Goal: Task Accomplishment & Management: Use online tool/utility

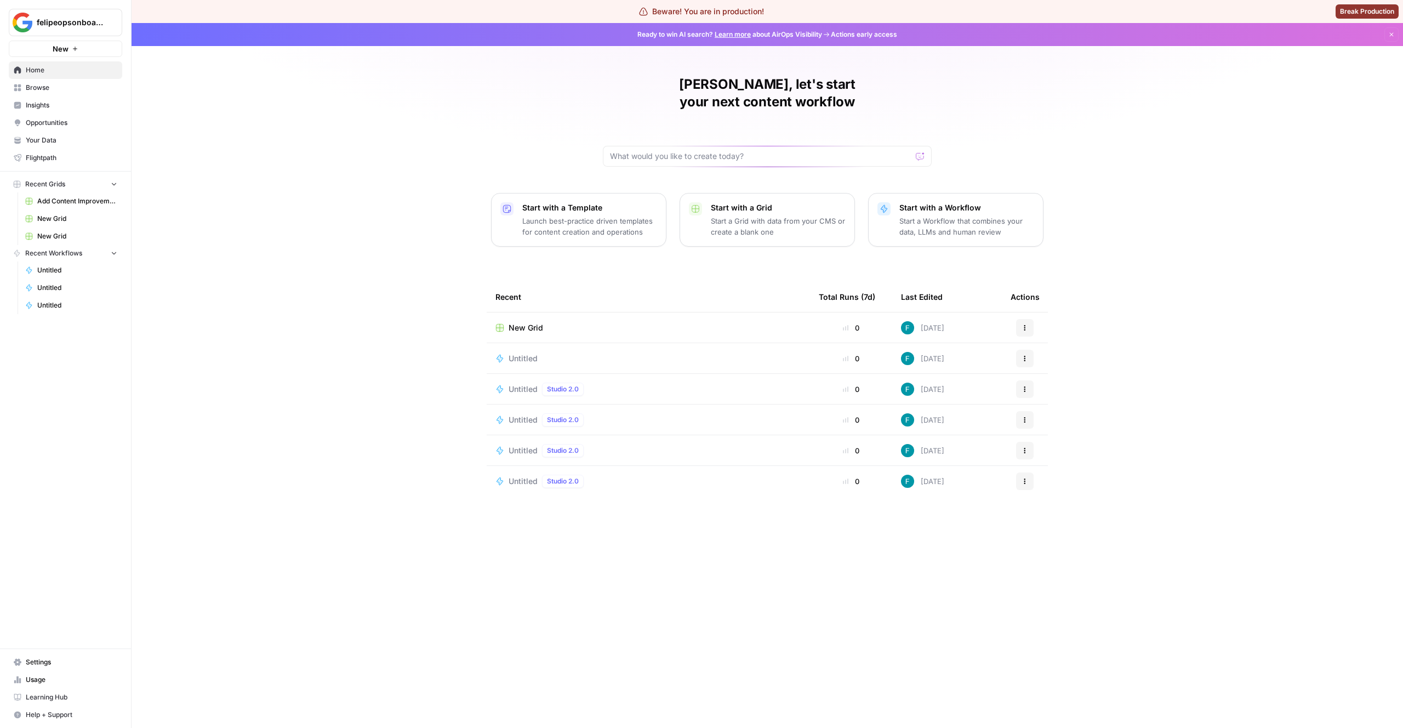
click at [929, 193] on button "Start with a Workflow Start a Workflow that combines your data, LLMs and human …" at bounding box center [955, 220] width 175 height 54
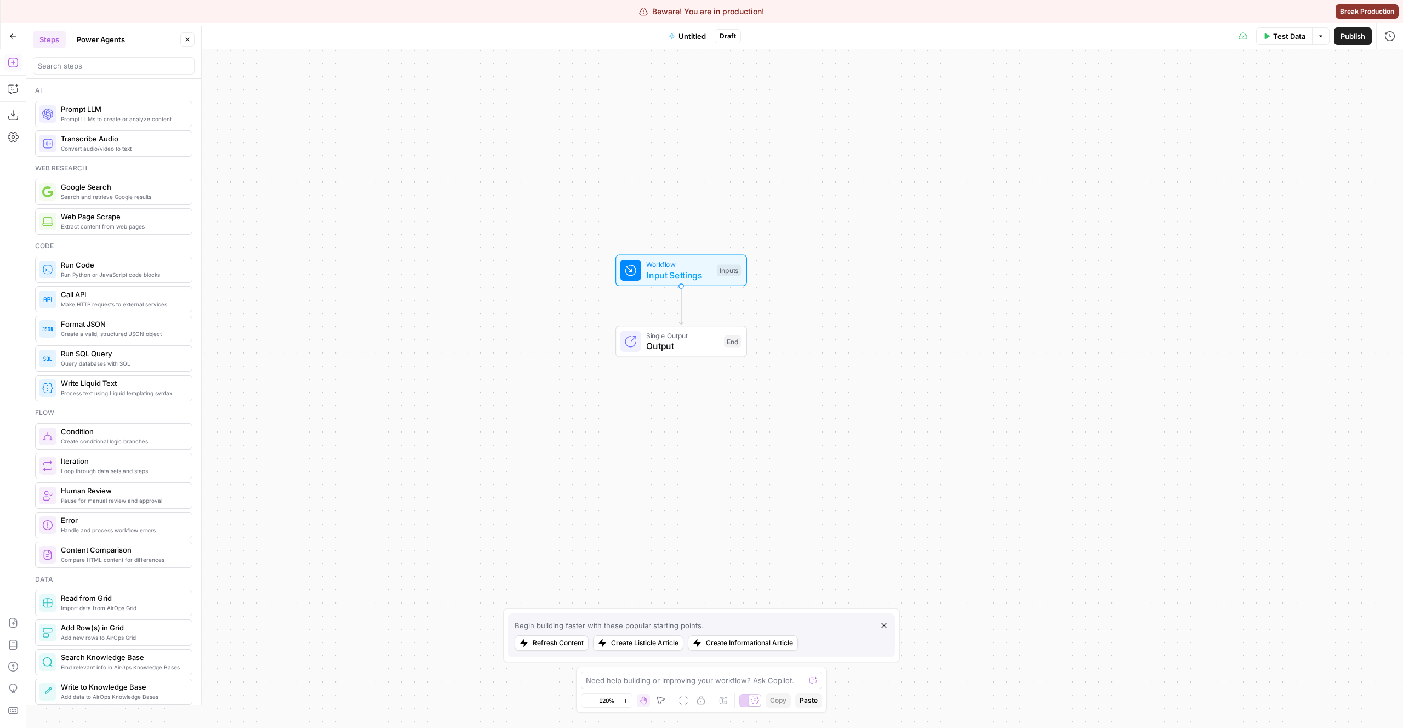
drag, startPoint x: 624, startPoint y: 264, endPoint x: 591, endPoint y: 181, distance: 88.7
click at [591, 181] on div "Workflow Input Settings Inputs Single Output Output End" at bounding box center [714, 388] width 1376 height 678
click at [689, 345] on span "Output" at bounding box center [682, 346] width 72 height 13
click at [1240, 89] on span "Switch to Multiple Outputs" at bounding box center [1264, 90] width 91 height 11
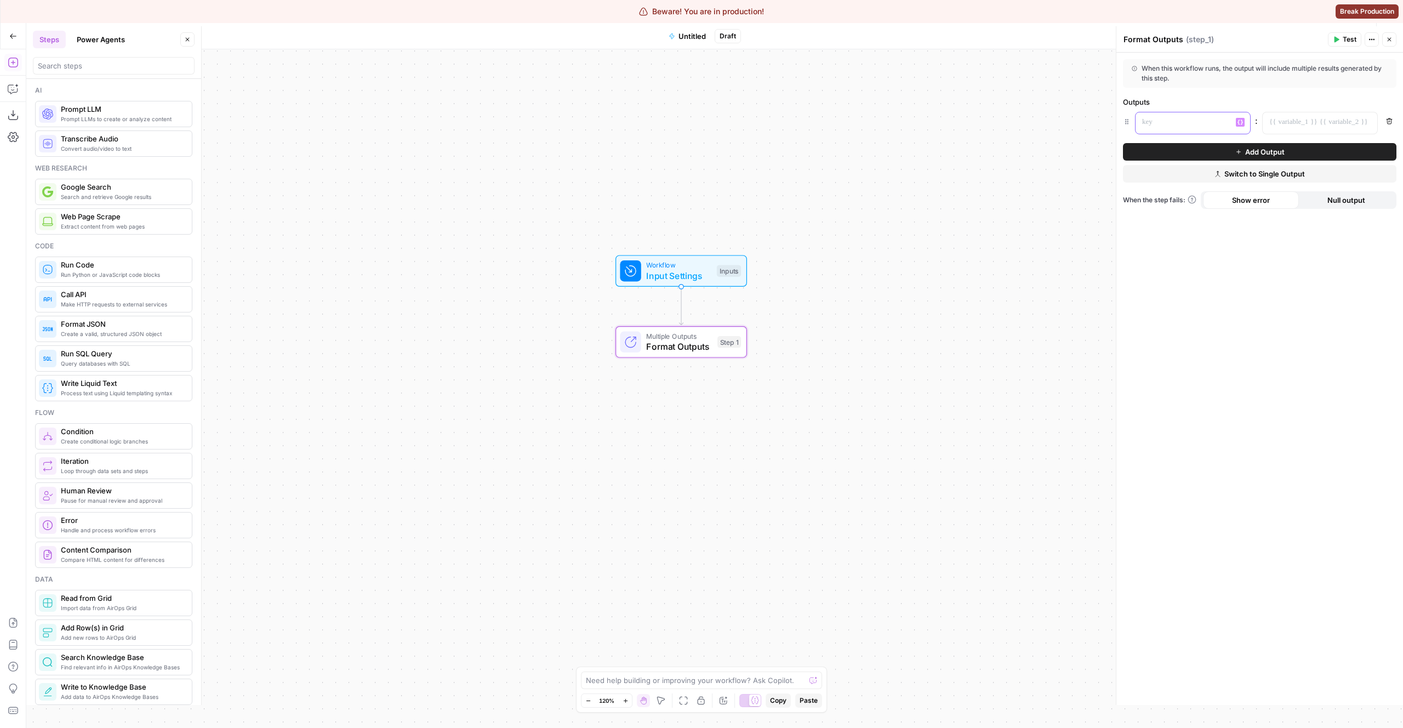
click at [1187, 128] on div at bounding box center [1183, 122] width 97 height 21
click at [1321, 123] on p at bounding box center [1311, 122] width 84 height 11
click at [1135, 123] on div at bounding box center [1183, 122] width 97 height 21
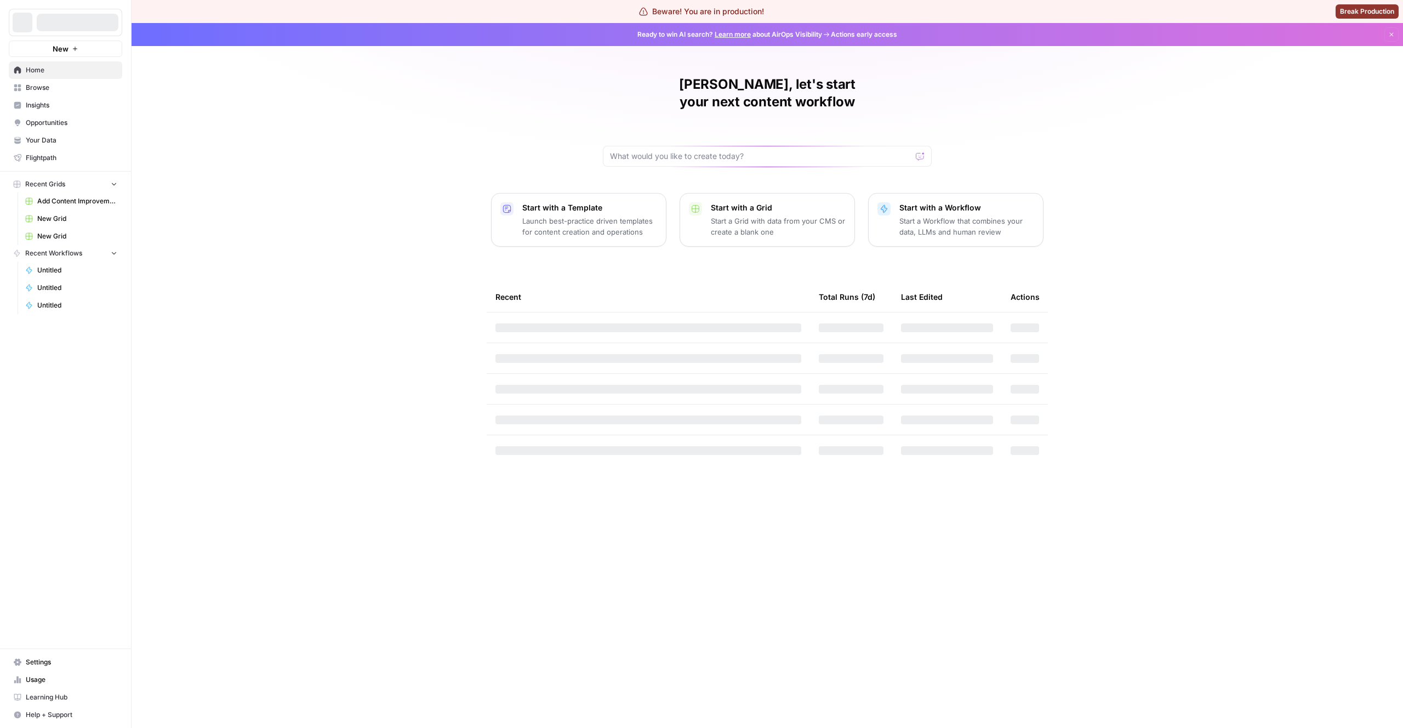
click at [804, 202] on p "Start with a Grid" at bounding box center [778, 207] width 135 height 11
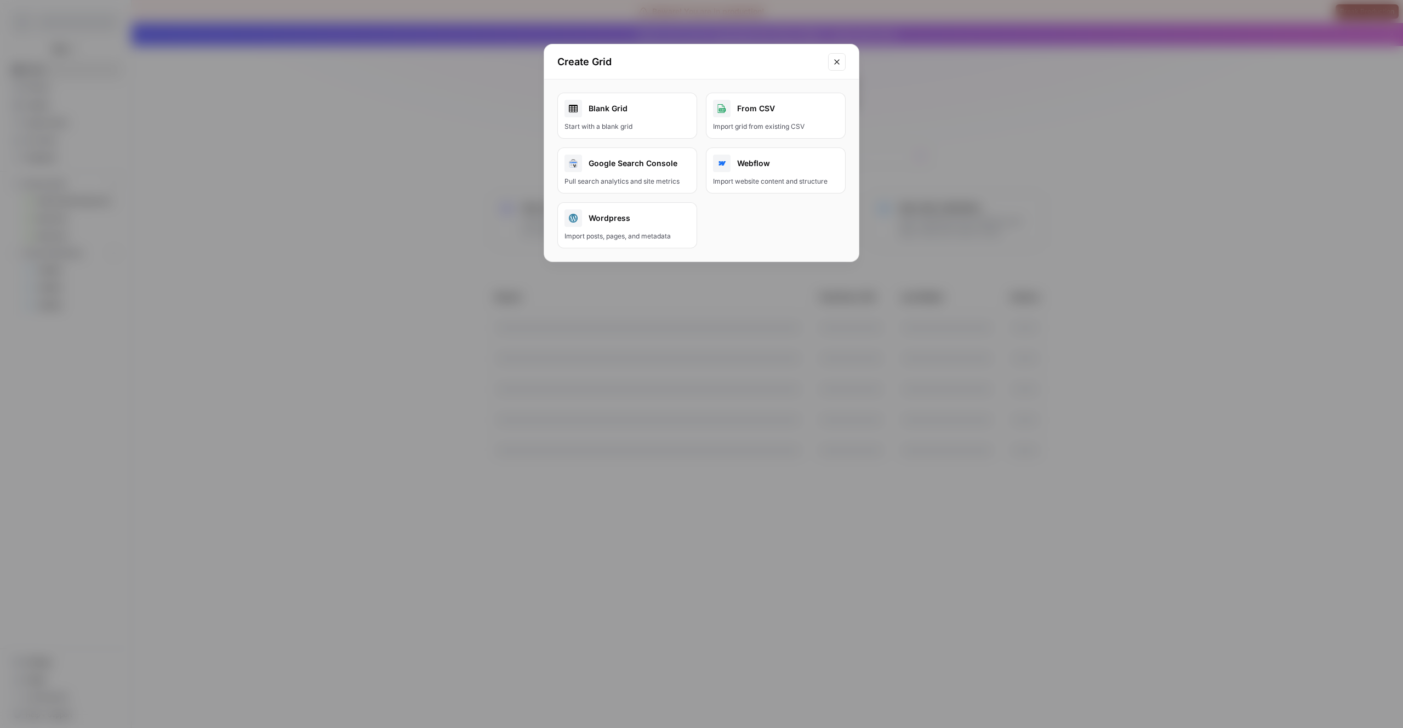
click at [756, 114] on div "From CSV" at bounding box center [775, 109] width 125 height 18
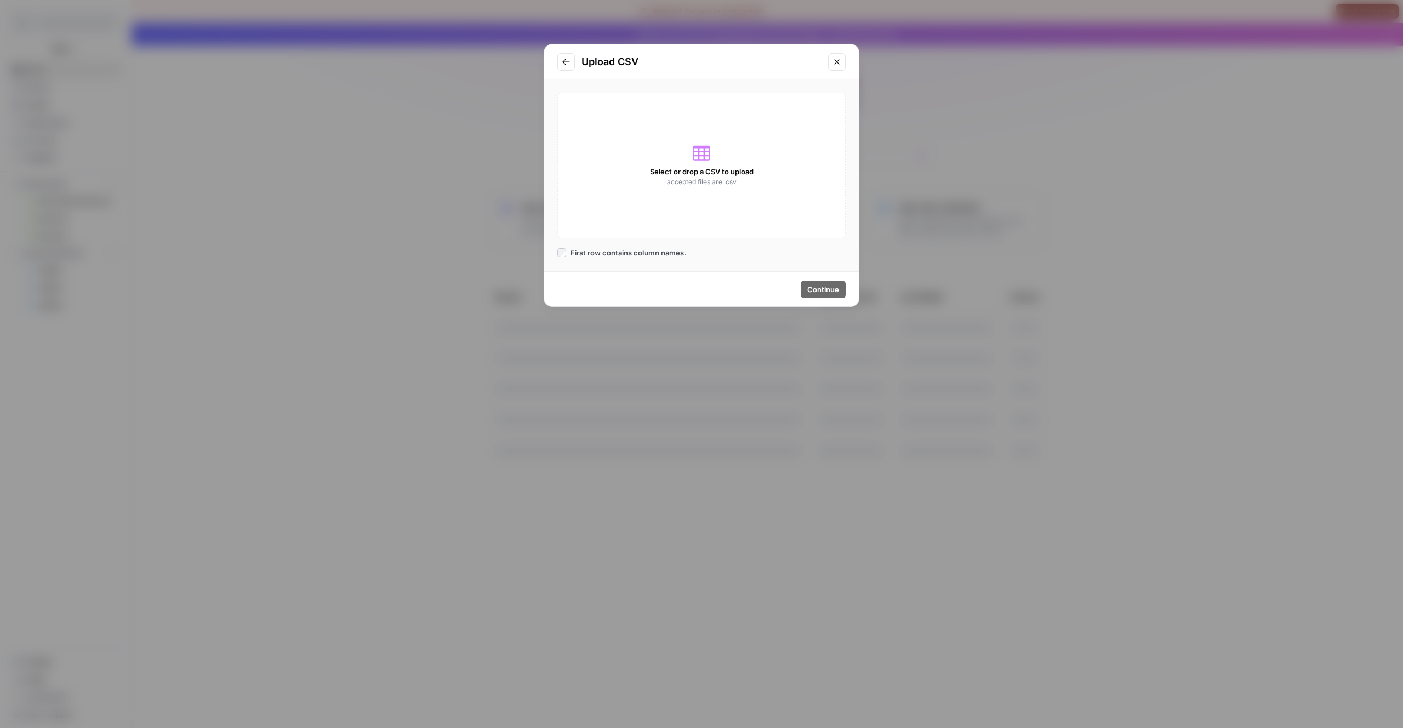
click at [730, 210] on div "Select or drop a CSV to upload accepted files are .csv" at bounding box center [701, 166] width 288 height 146
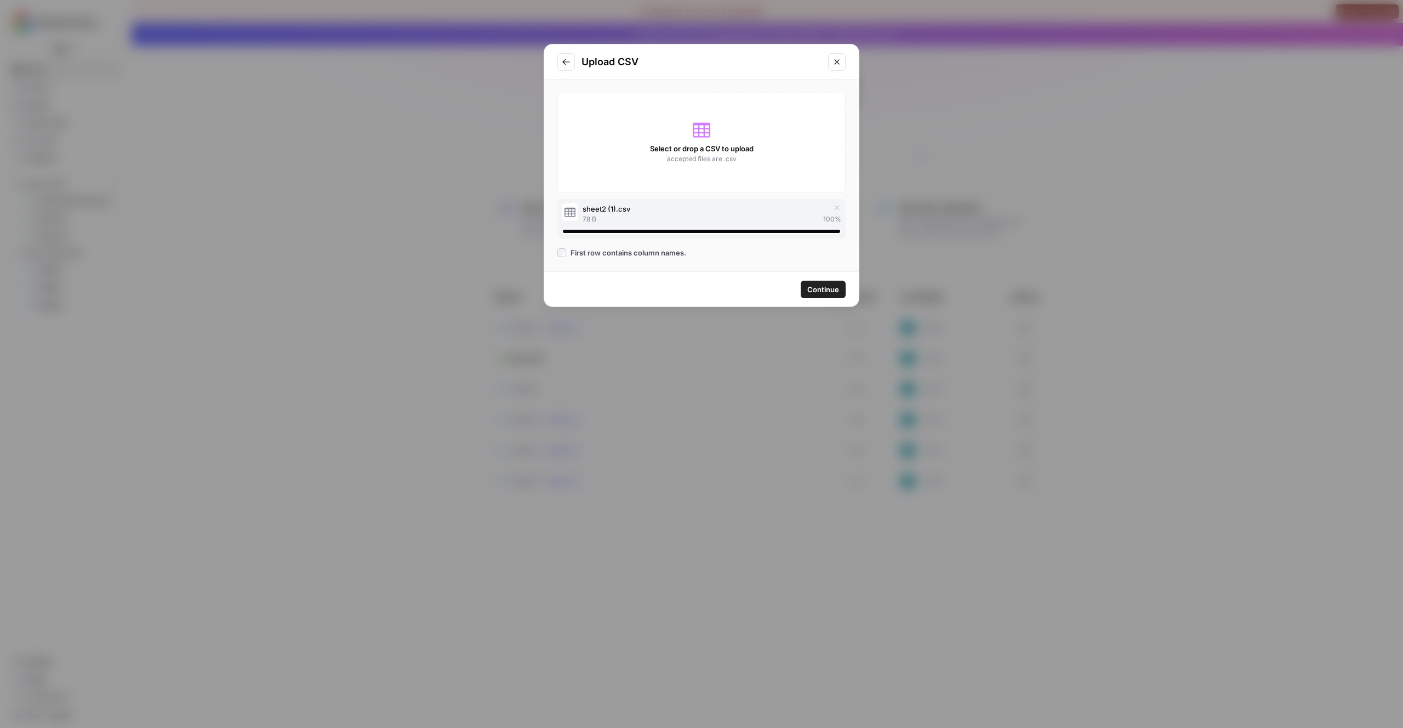
click at [824, 293] on span "Continue" at bounding box center [823, 289] width 32 height 11
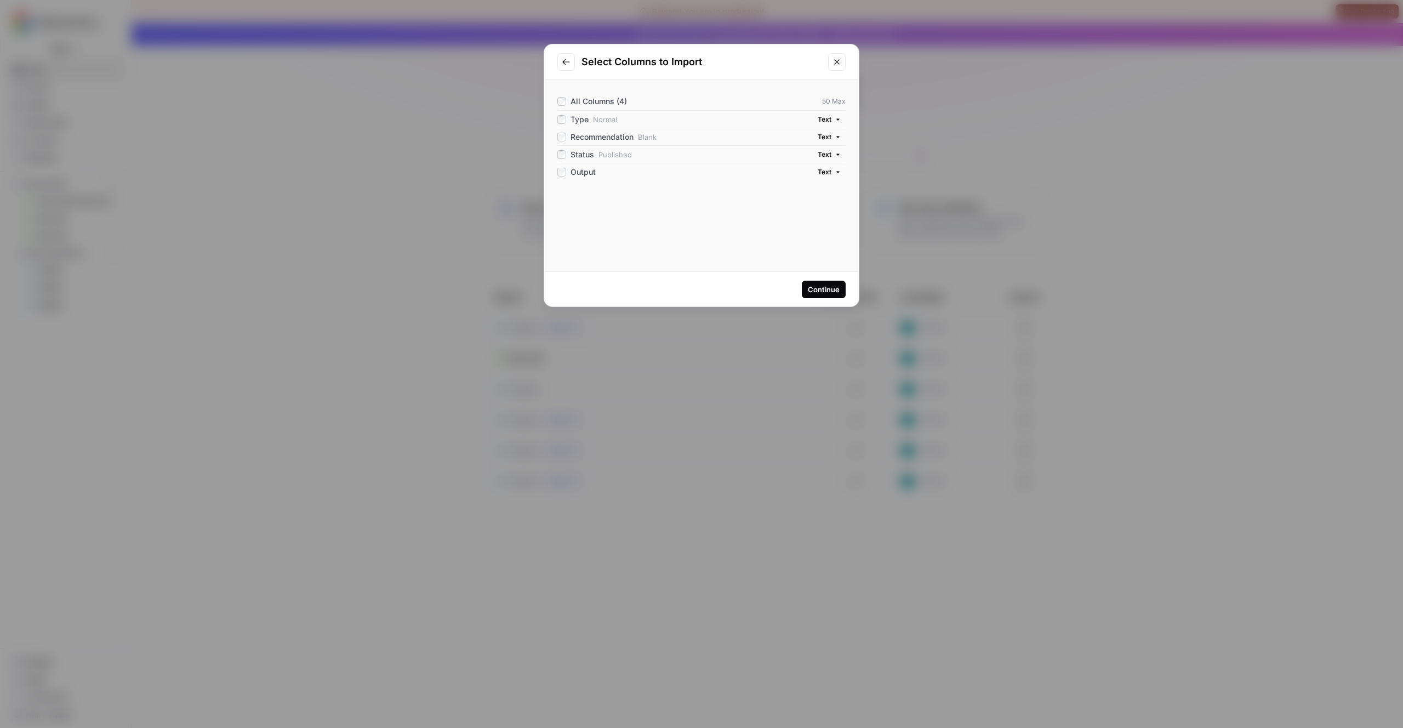
click at [825, 292] on div "Continue" at bounding box center [824, 289] width 32 height 11
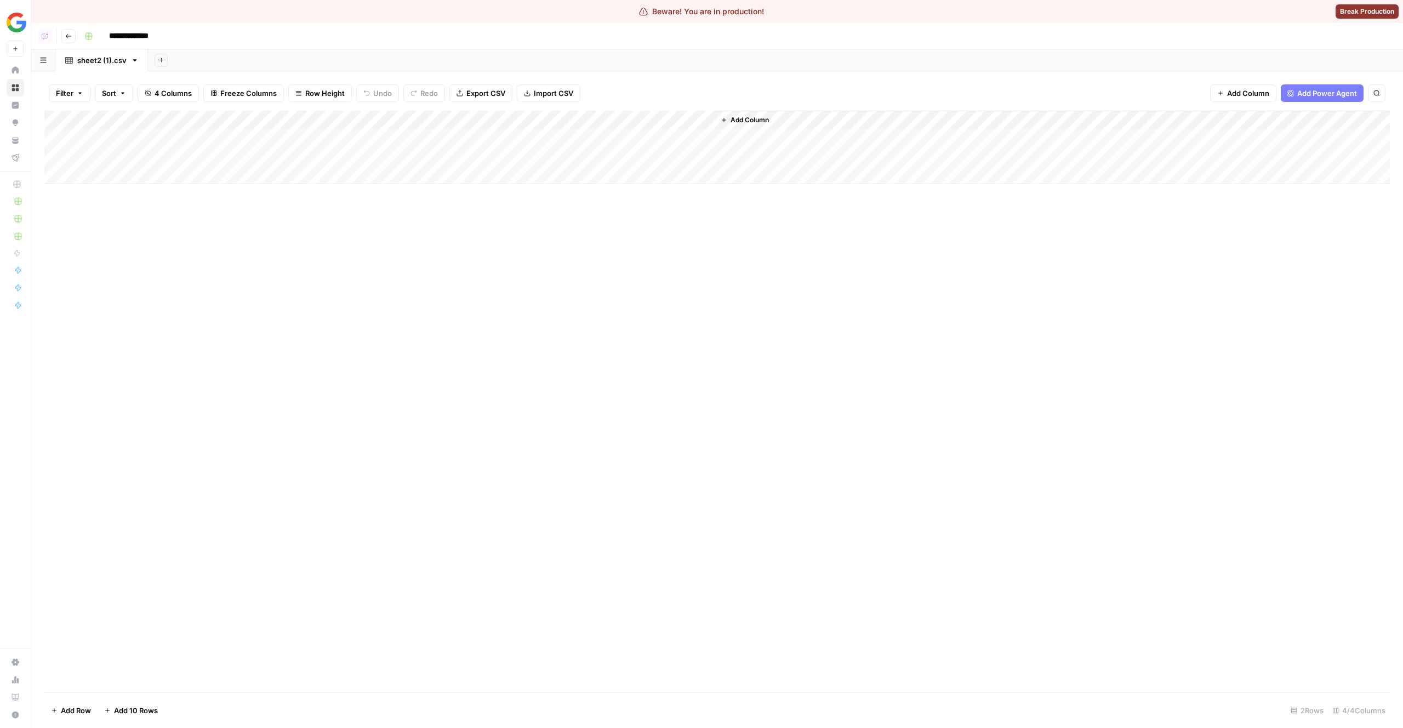
click at [568, 100] on button "Import CSV" at bounding box center [549, 93] width 64 height 18
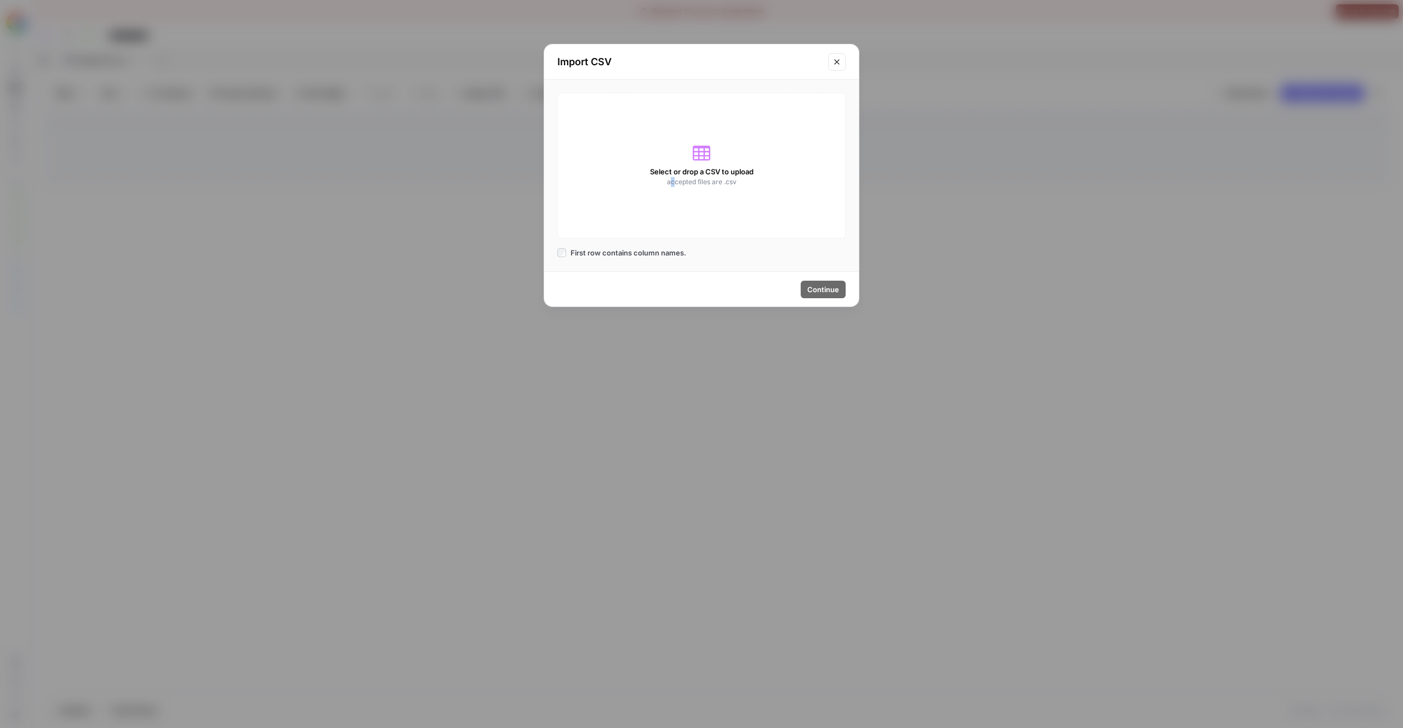
click at [672, 181] on span "accepted files are .csv" at bounding box center [702, 182] width 70 height 10
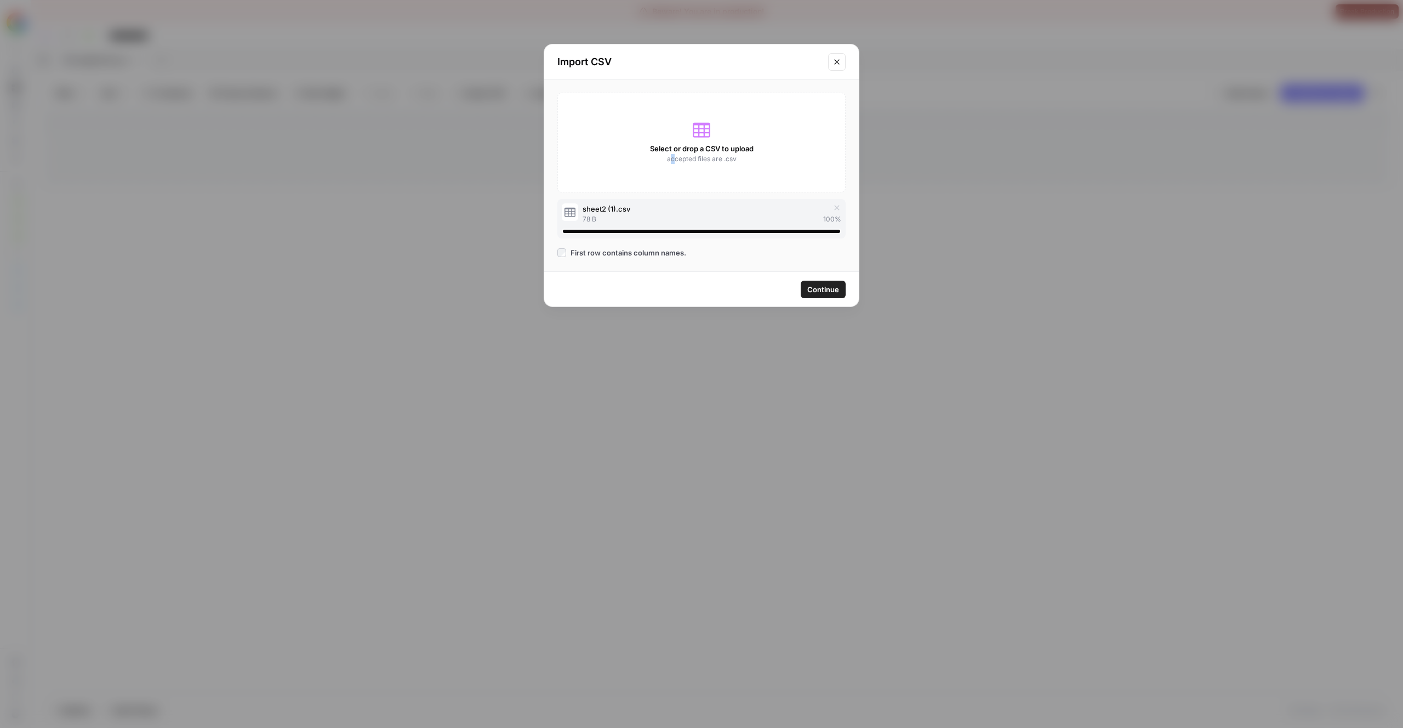
click at [817, 282] on button "Continue" at bounding box center [823, 290] width 45 height 18
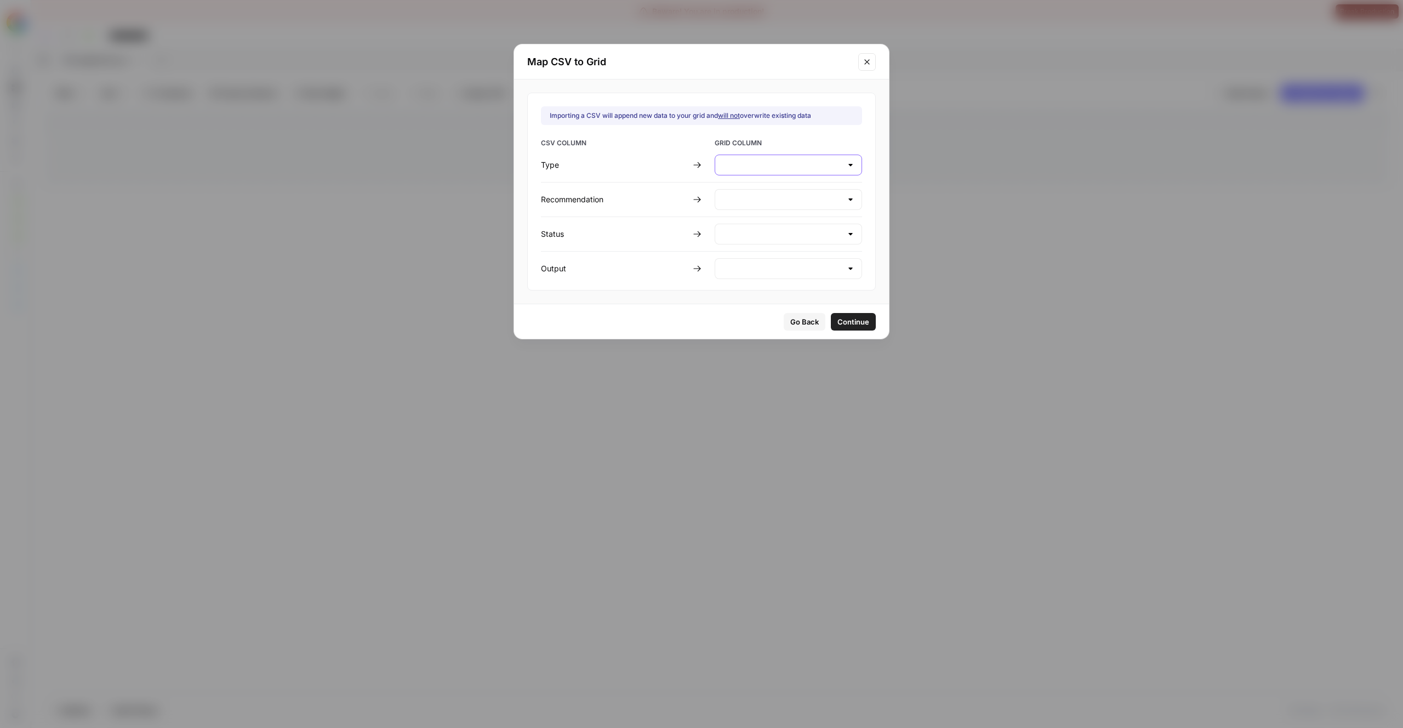
click at [746, 169] on input "text" at bounding box center [782, 164] width 120 height 11
click at [693, 145] on div "CSV COLUMN GRID COLUMN Type Recommendation Status Output" at bounding box center [701, 208] width 321 height 141
click at [763, 182] on hr at bounding box center [701, 182] width 321 height 1
click at [765, 176] on div "CSV COLUMN GRID COLUMN Type Recommendation Status Output" at bounding box center [701, 208] width 321 height 141
type input "Type"
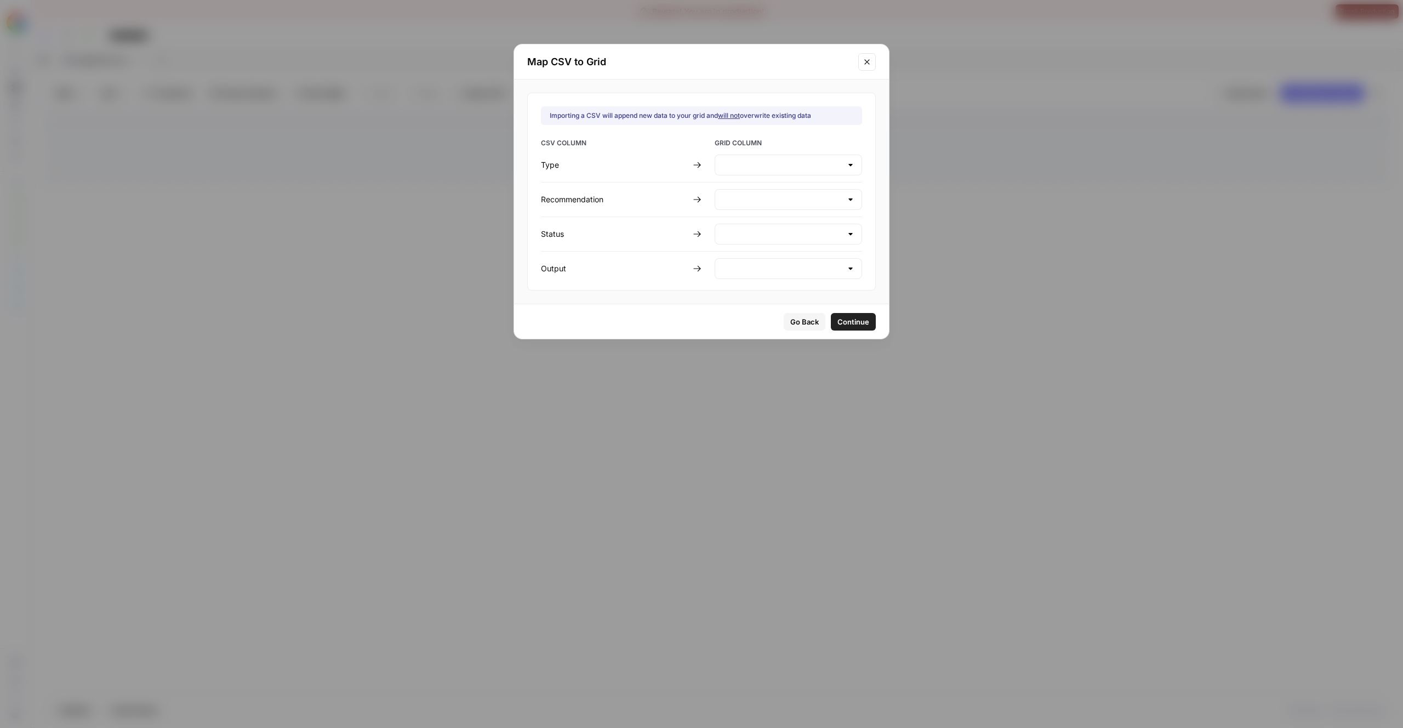
type input "Recommendation"
type input "Status"
type input "Output"
click at [794, 327] on button "Go Back" at bounding box center [805, 322] width 42 height 18
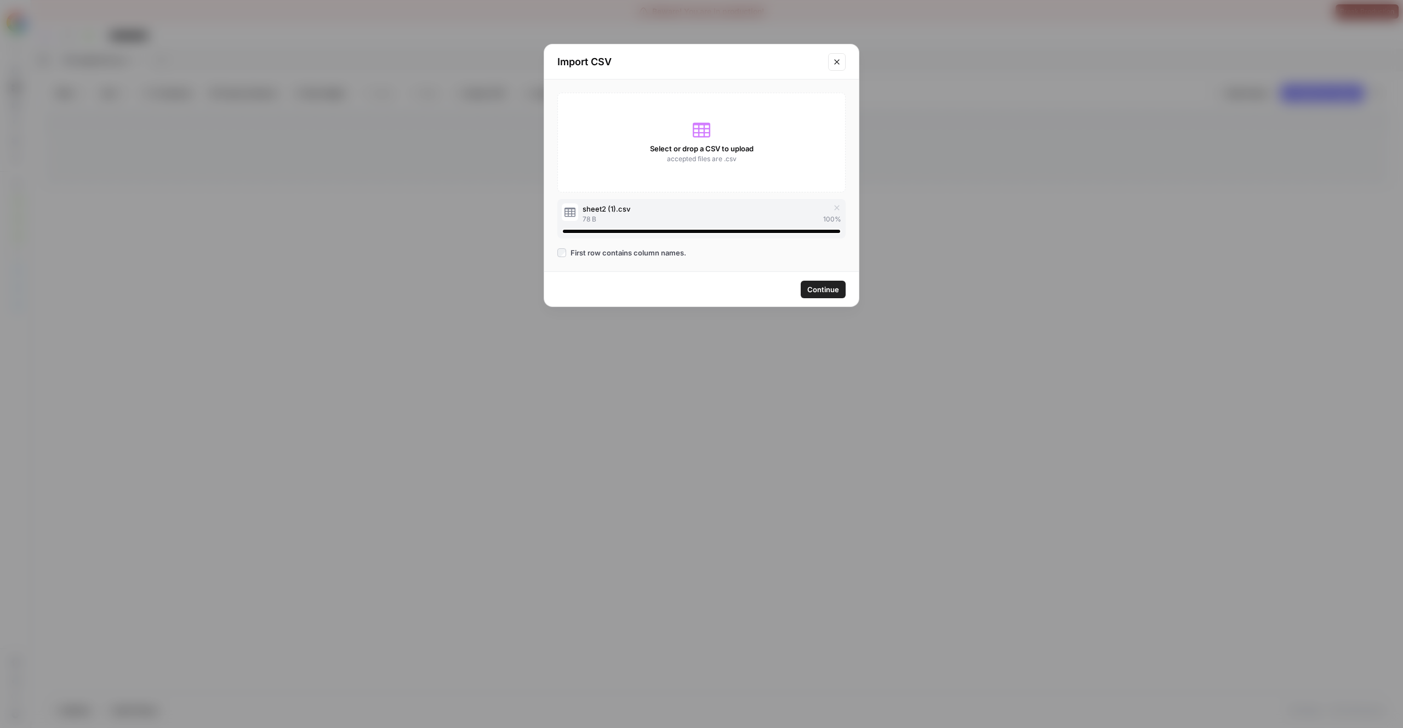
click at [733, 171] on div "Select or drop a CSV to upload accepted files are .csv" at bounding box center [701, 143] width 288 height 100
click at [835, 70] on button "Close modal" at bounding box center [837, 62] width 18 height 18
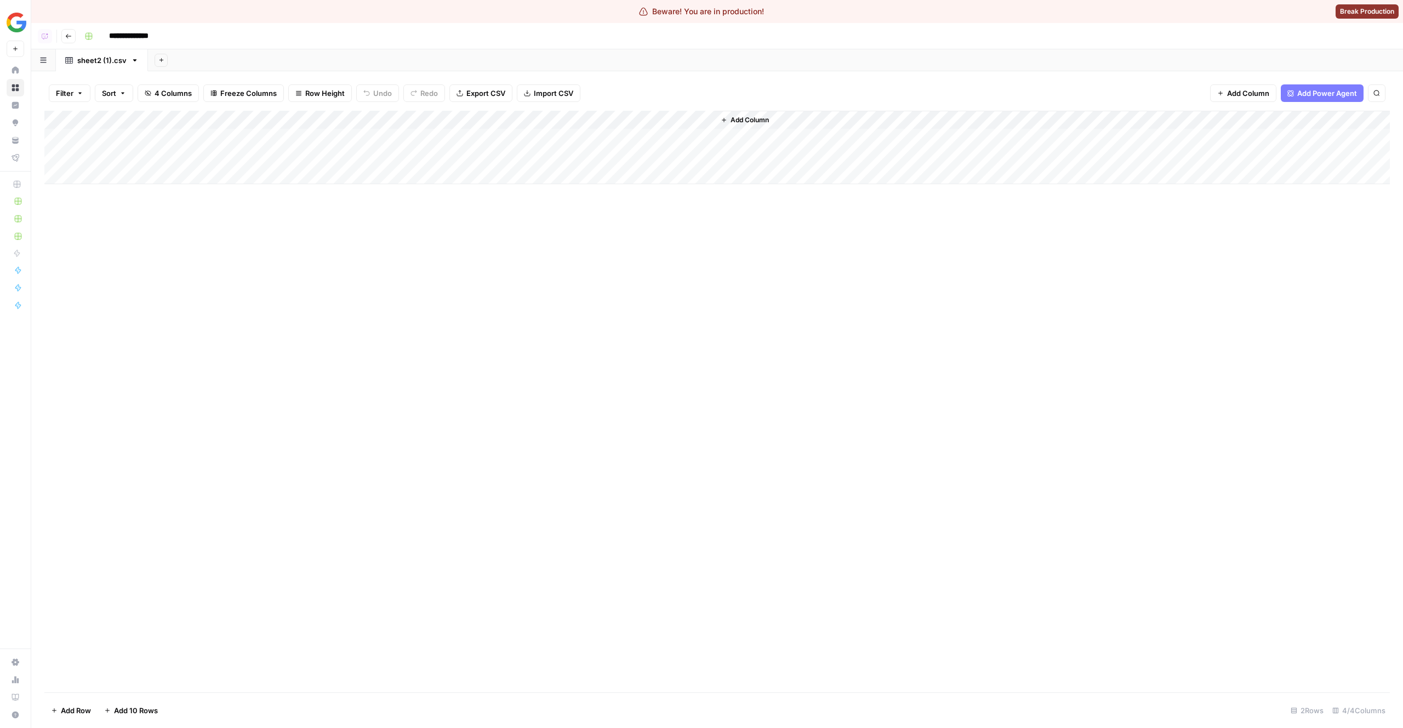
click at [552, 88] on span "Import CSV" at bounding box center [553, 93] width 39 height 11
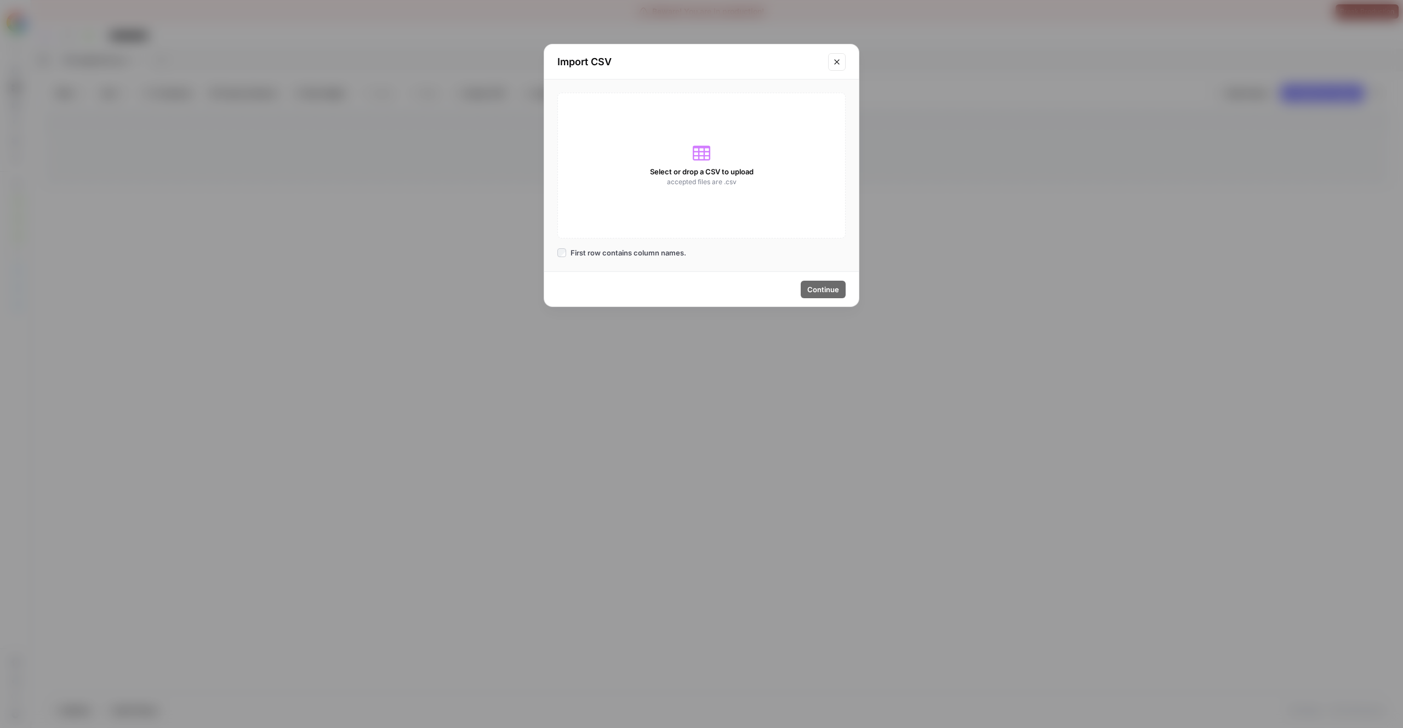
click at [714, 185] on span "accepted files are .csv" at bounding box center [702, 182] width 70 height 10
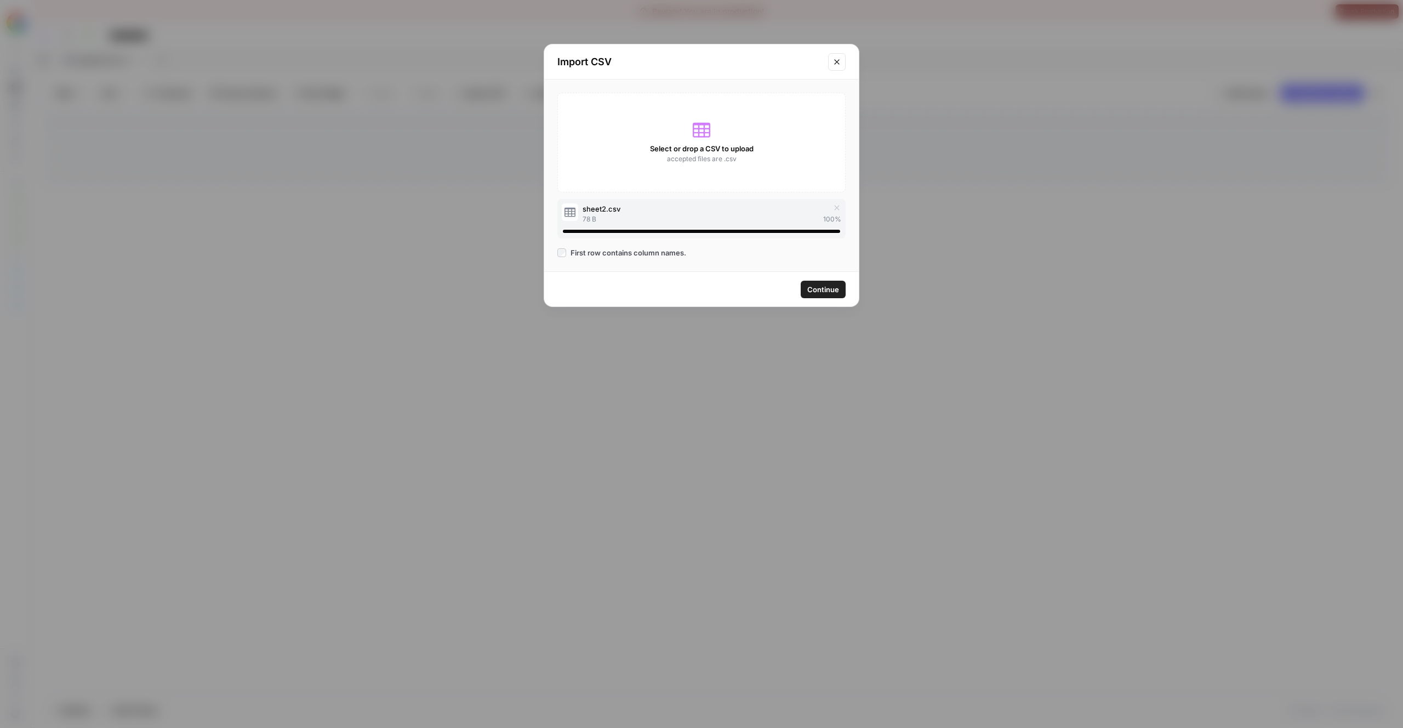
click at [822, 289] on span "Continue" at bounding box center [823, 289] width 32 height 11
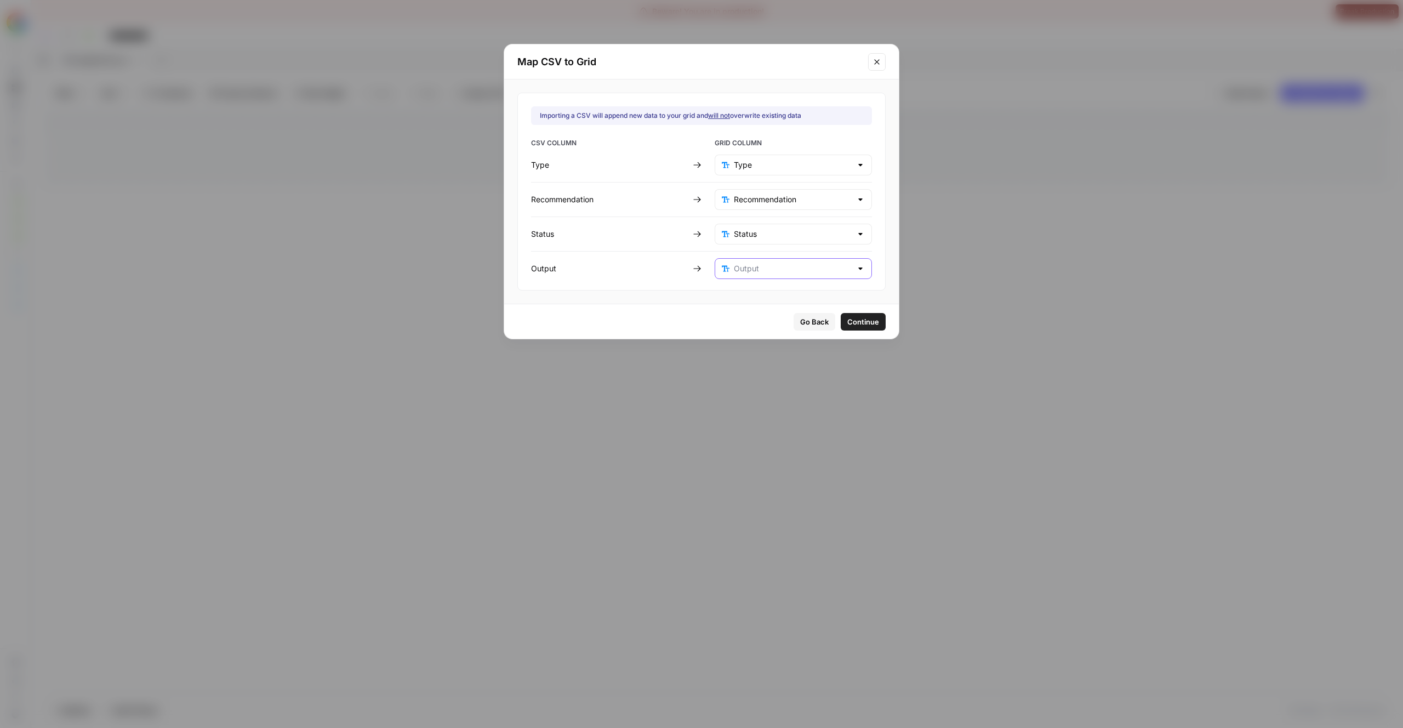
click at [766, 272] on input "text" at bounding box center [793, 268] width 118 height 11
type input "Output"
click at [654, 304] on div "Go Back Continue" at bounding box center [701, 321] width 395 height 35
click at [800, 318] on span "Go Back" at bounding box center [814, 321] width 28 height 11
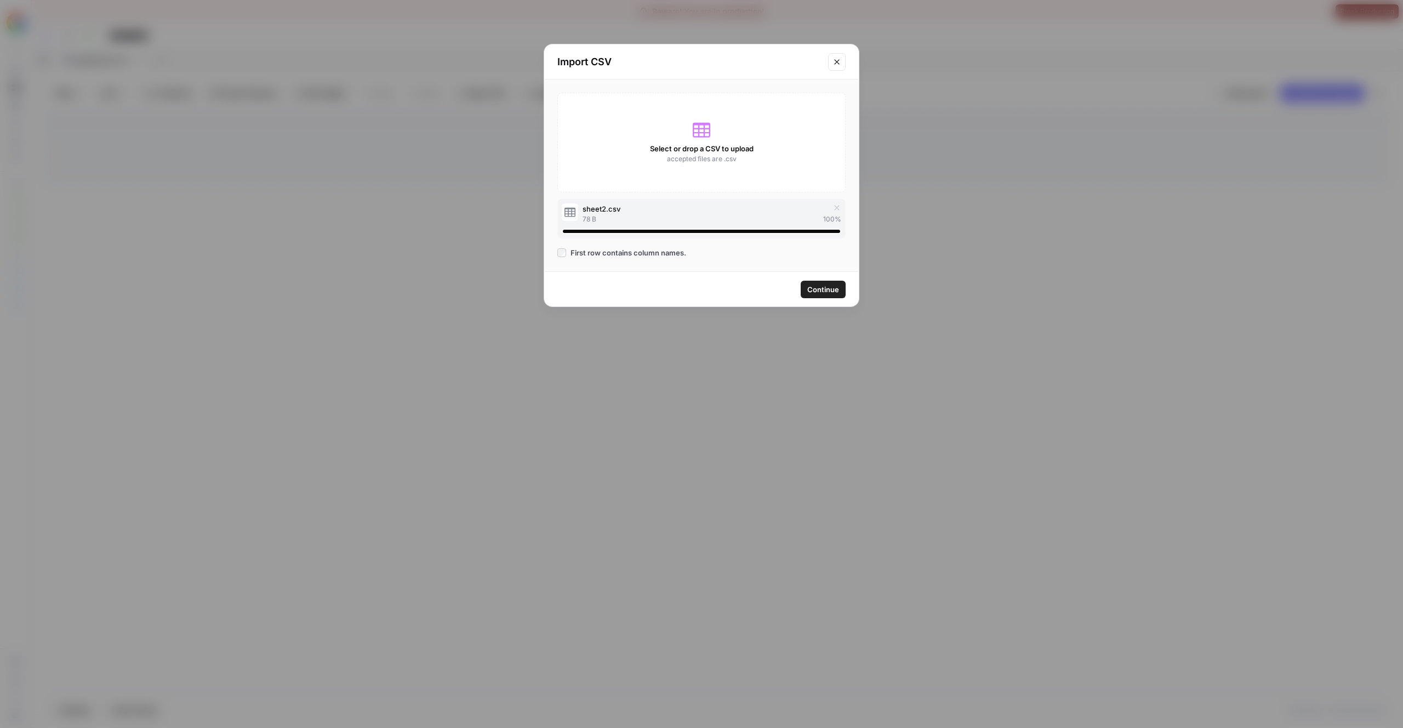
click at [831, 60] on button "Close modal" at bounding box center [837, 62] width 18 height 18
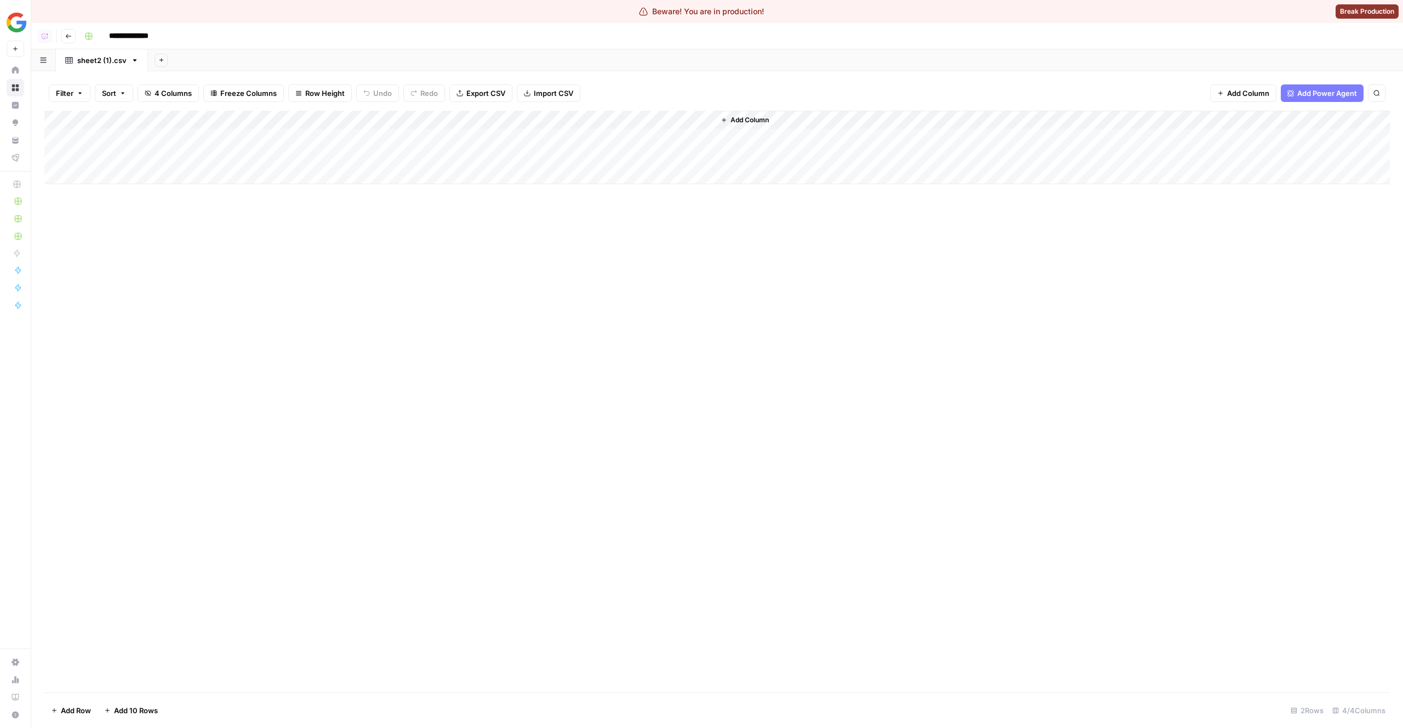
click at [558, 92] on span "Import CSV" at bounding box center [553, 93] width 39 height 11
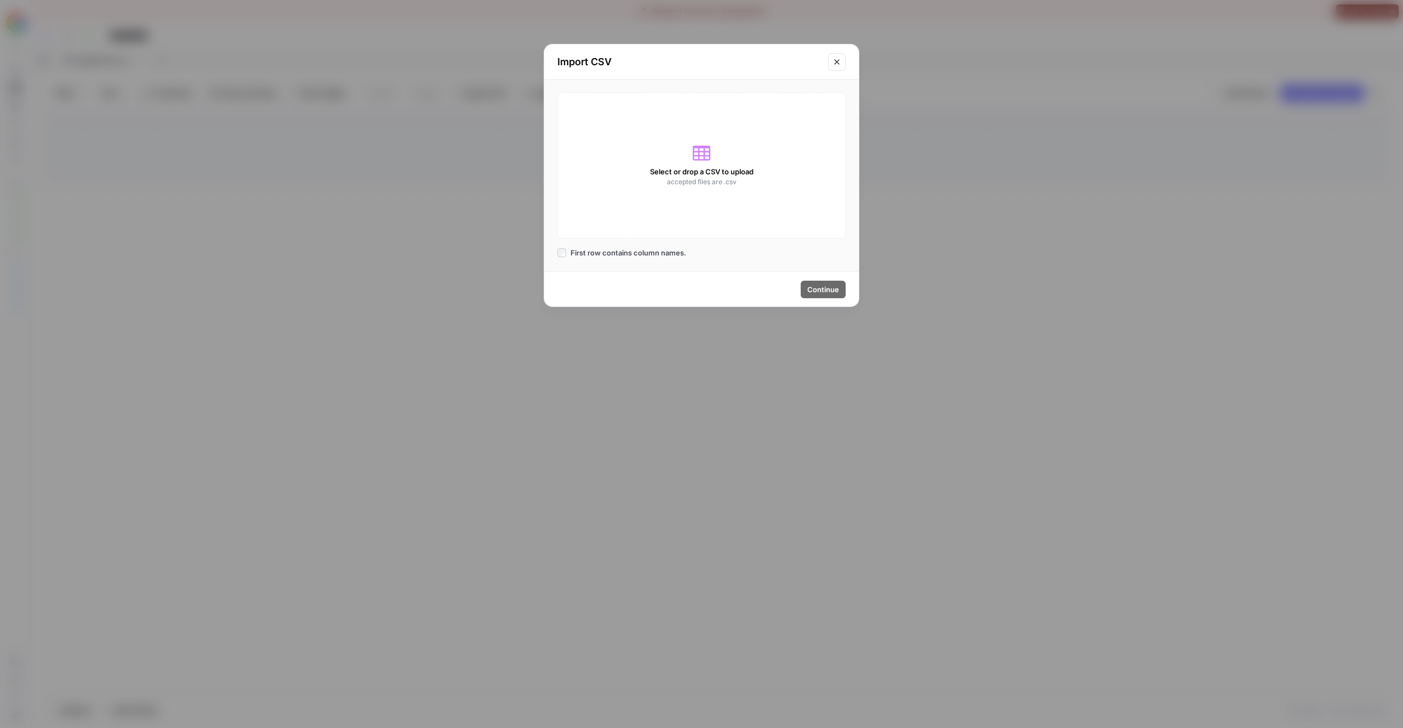
click at [671, 199] on div "Select or drop a CSV to upload accepted files are .csv" at bounding box center [701, 166] width 288 height 146
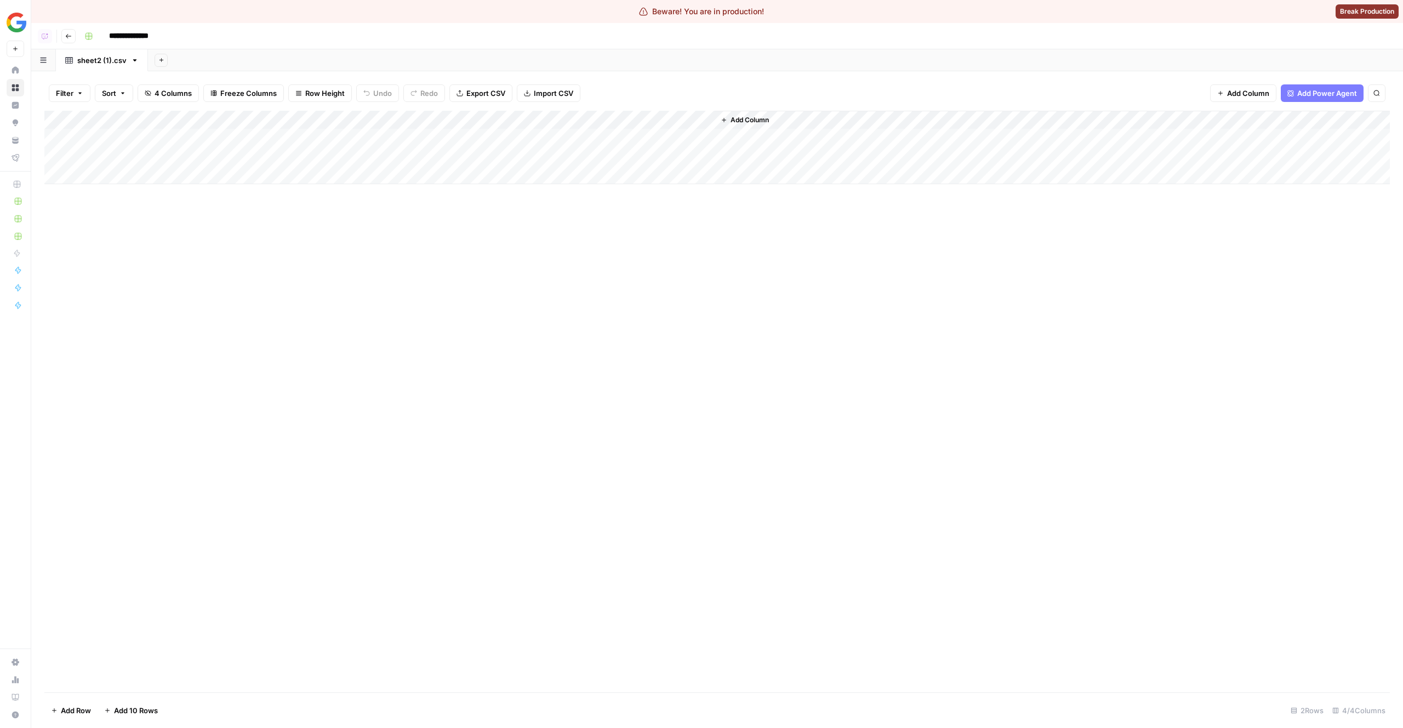
click at [527, 97] on button "Import CSV" at bounding box center [549, 93] width 64 height 18
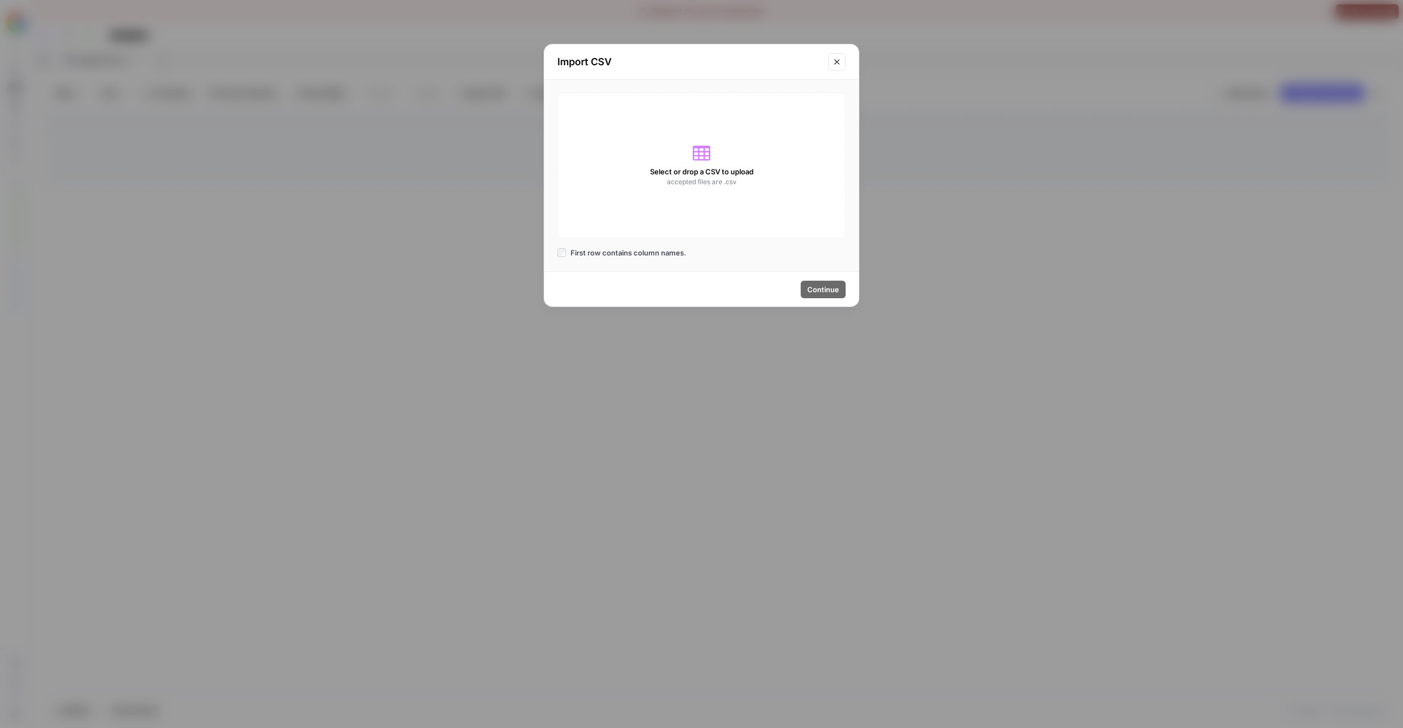
click at [635, 192] on div "Select or drop a CSV to upload accepted files are .csv" at bounding box center [701, 166] width 288 height 146
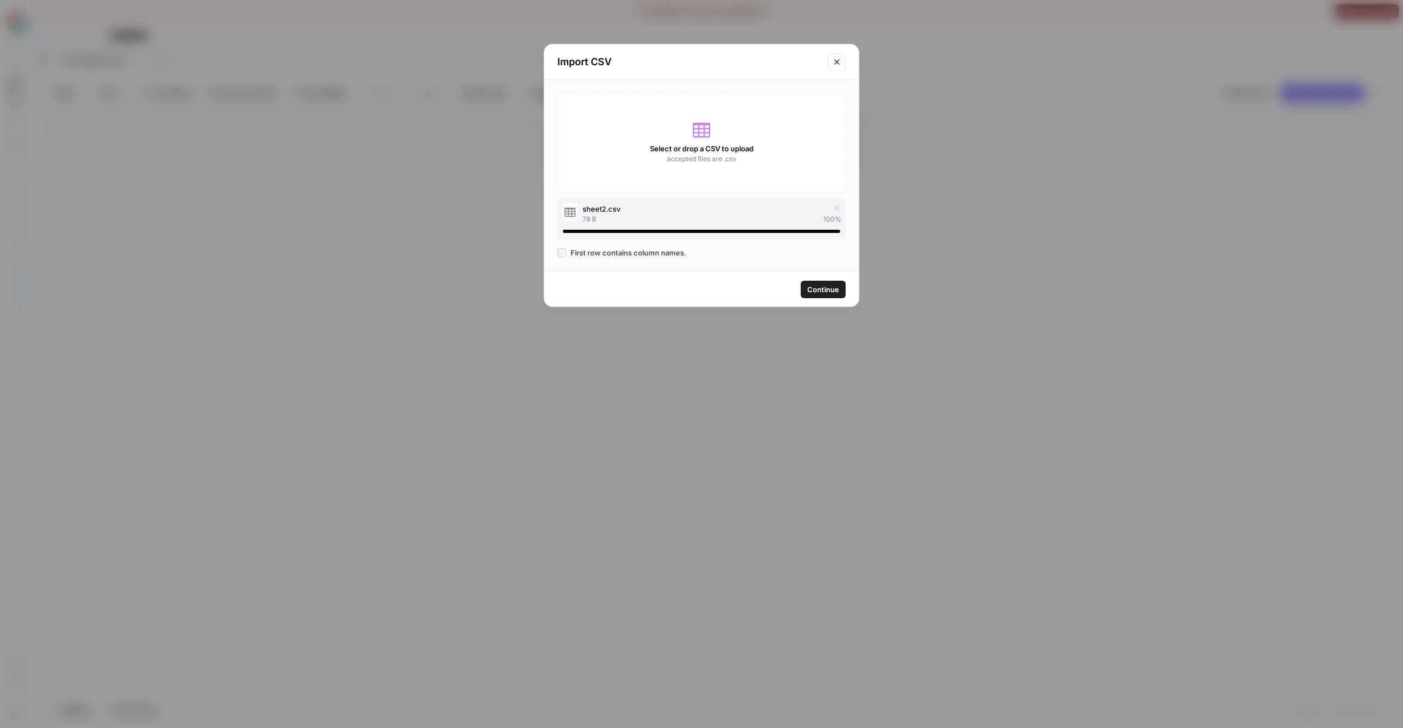
click at [814, 295] on button "Continue" at bounding box center [823, 290] width 45 height 18
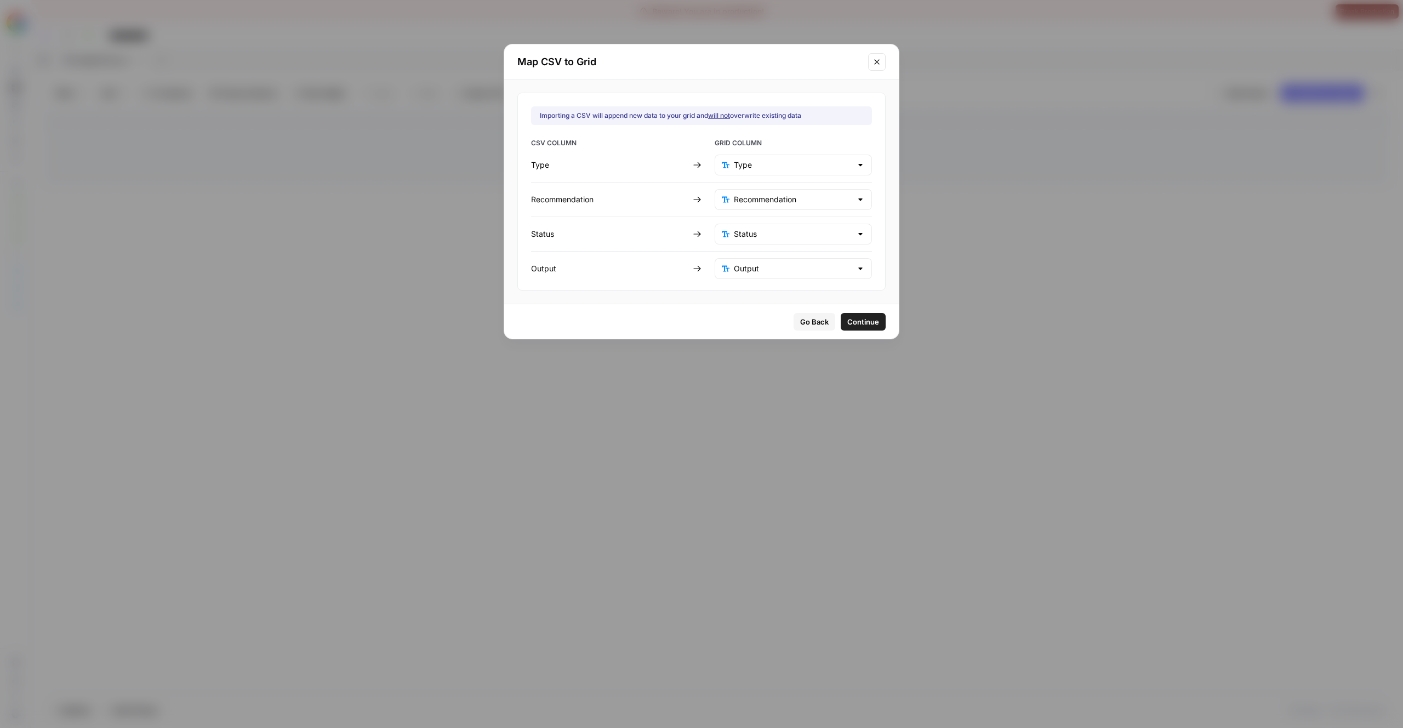
drag, startPoint x: 551, startPoint y: 165, endPoint x: 602, endPoint y: 165, distance: 51.5
click at [602, 165] on div "Importing a CSV will append new data to your grid and will not overwrite existi…" at bounding box center [701, 192] width 368 height 198
click at [781, 159] on input "text" at bounding box center [793, 164] width 118 height 11
type input "Type"
click at [646, 167] on div "Type" at bounding box center [609, 164] width 157 height 11
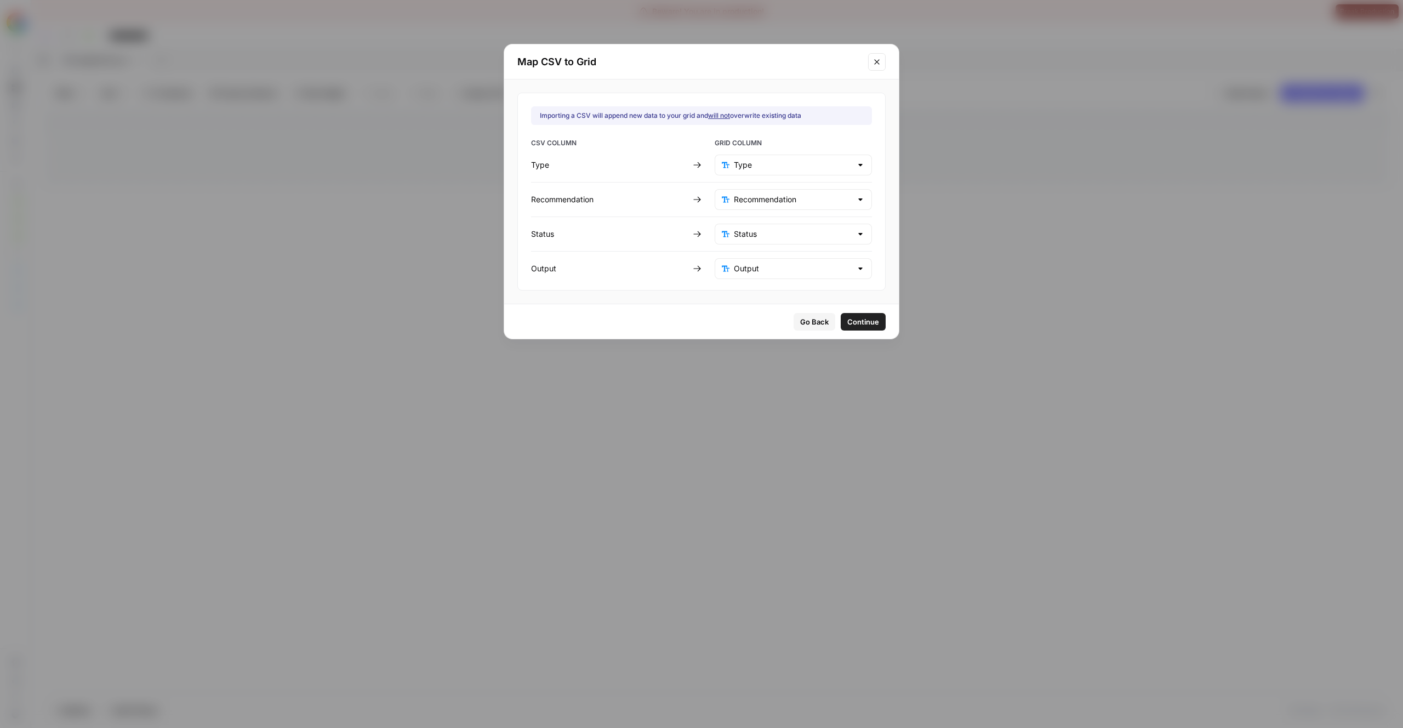
click at [788, 207] on div "Recommendation" at bounding box center [793, 199] width 157 height 21
type input "Recommendation"
click at [635, 181] on div "CSV COLUMN GRID COLUMN Type Type Recommendation Recommendation Status Status Ou…" at bounding box center [701, 208] width 341 height 141
click at [846, 327] on button "Continue" at bounding box center [863, 322] width 45 height 18
